Goal: Information Seeking & Learning: Learn about a topic

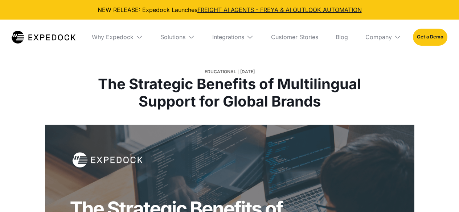
select select
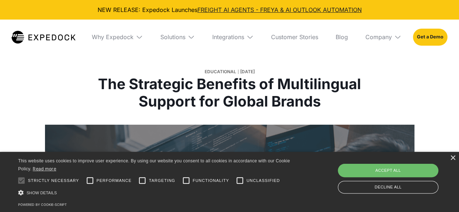
scroll to position [1026, 0]
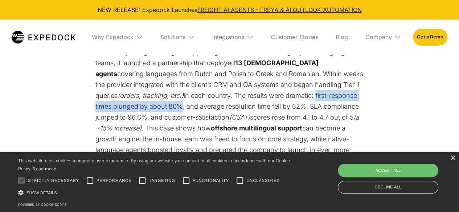
drag, startPoint x: 297, startPoint y: 104, endPoint x: 162, endPoint y: 117, distance: 136.3
click at [162, 117] on p "Global E-commerce Expansion: A leading online retailer scaled into new European…" at bounding box center [229, 106] width 268 height 141
copy p "first-response times plunged by about 80%"
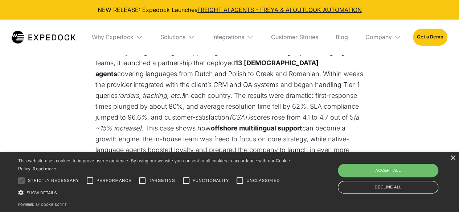
click at [176, 106] on p "Global E-commerce Expansion: A leading online retailer scaled into new European…" at bounding box center [229, 106] width 268 height 141
click at [148, 97] on p "Global E-commerce Expansion: A leading online retailer scaled into new European…" at bounding box center [229, 106] width 268 height 141
click at [161, 80] on p "Global E-commerce Expansion: A leading online retailer scaled into new European…" at bounding box center [229, 106] width 268 height 141
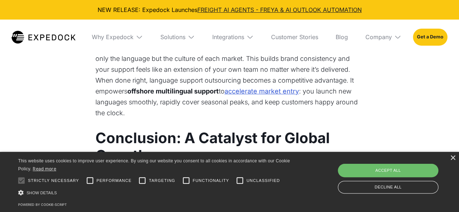
scroll to position [1426, 0]
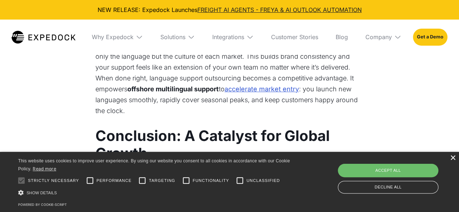
click at [452, 159] on div "×" at bounding box center [452, 158] width 5 height 5
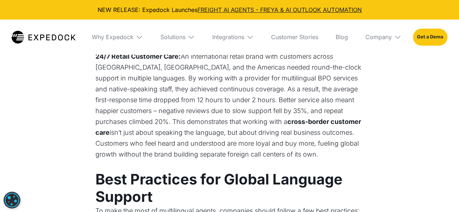
scroll to position [1164, 0]
